Goal: Find specific page/section

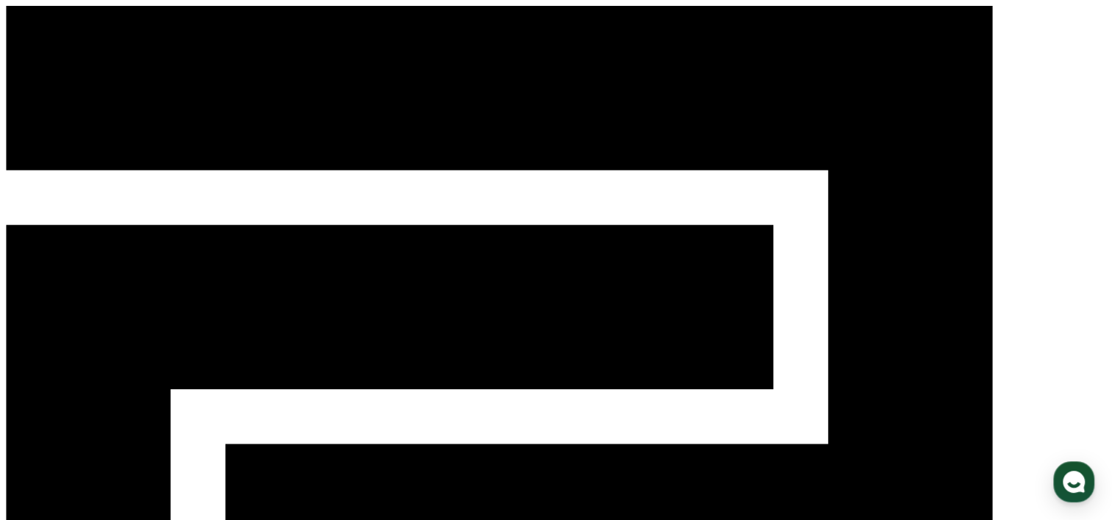
drag, startPoint x: 73, startPoint y: 215, endPoint x: 206, endPoint y: 215, distance: 132.3
drag, startPoint x: 206, startPoint y: 215, endPoint x: 390, endPoint y: 212, distance: 183.8
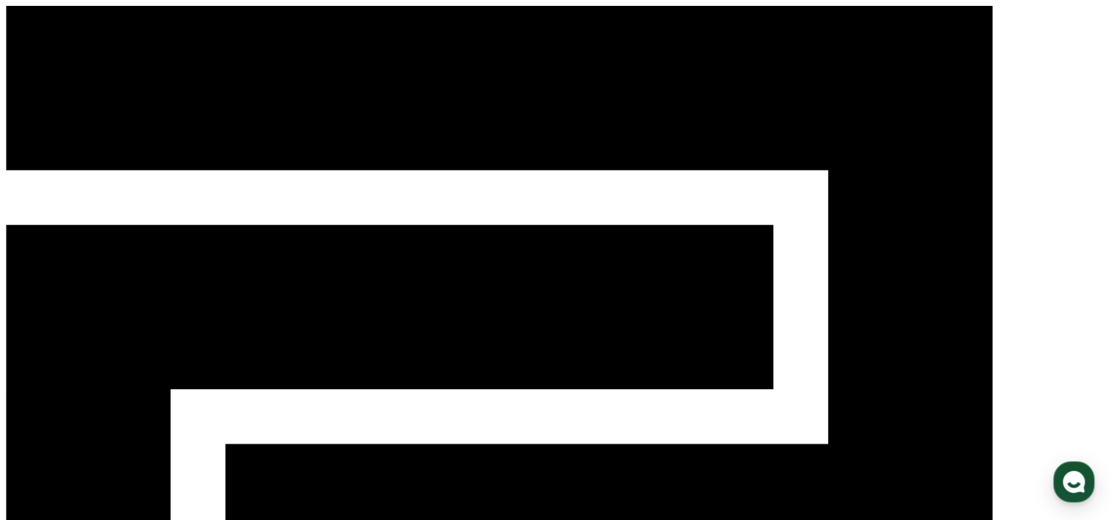
drag, startPoint x: 62, startPoint y: 234, endPoint x: 247, endPoint y: 223, distance: 184.8
